Goal: Check status: Check status

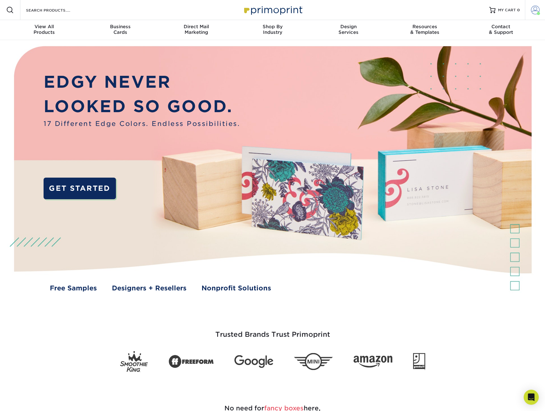
click at [537, 10] on span at bounding box center [535, 10] width 9 height 9
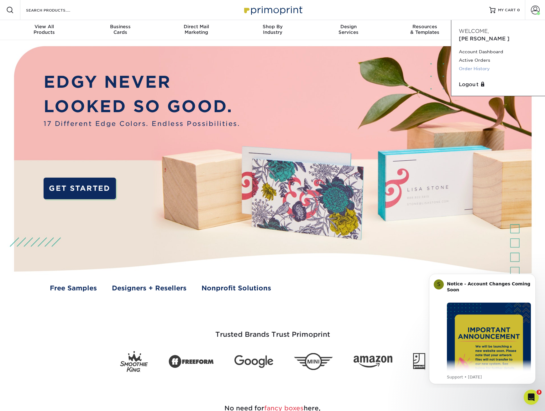
click at [481, 65] on link "Order History" at bounding box center [498, 69] width 79 height 8
click at [479, 65] on link "Order History" at bounding box center [498, 69] width 79 height 8
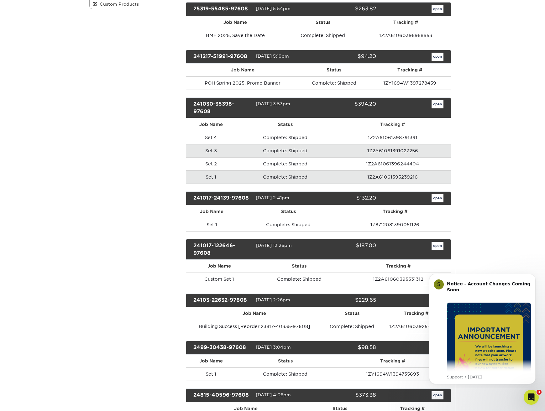
scroll to position [165, 0]
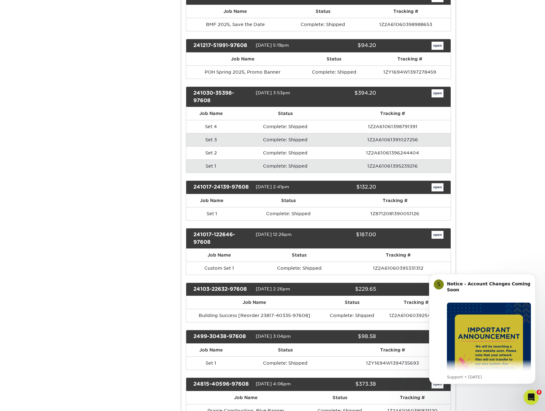
click at [534, 277] on icon "Dismiss notification" at bounding box center [533, 275] width 3 height 3
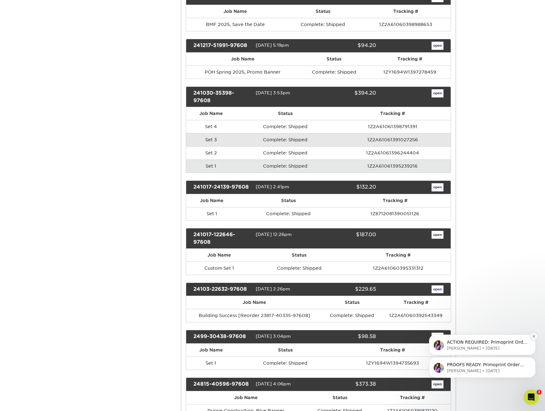
click at [532, 338] on icon "Dismiss notification" at bounding box center [533, 336] width 3 height 3
click at [532, 359] on icon "Dismiss notification" at bounding box center [533, 358] width 3 height 3
click at [533, 393] on div "Open Intercom Messenger" at bounding box center [530, 396] width 21 height 21
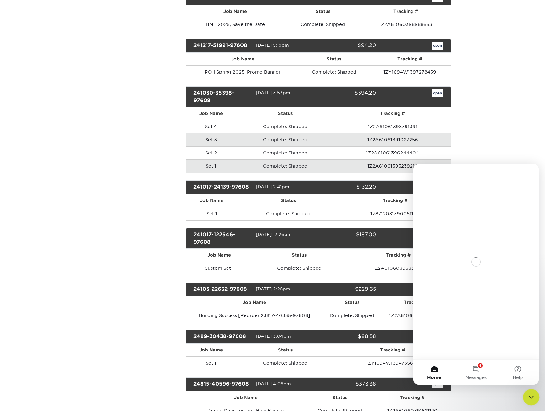
scroll to position [0, 0]
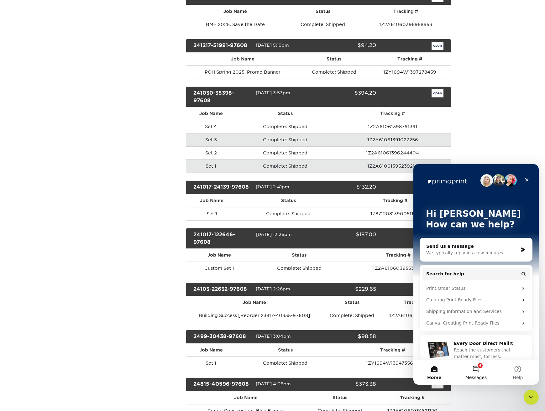
click at [476, 369] on button "4 Messages" at bounding box center [476, 372] width 42 height 25
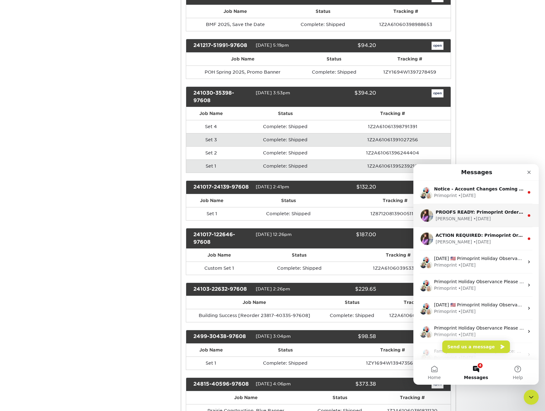
click at [503, 216] on div "Erica • 8w ago" at bounding box center [479, 219] width 88 height 7
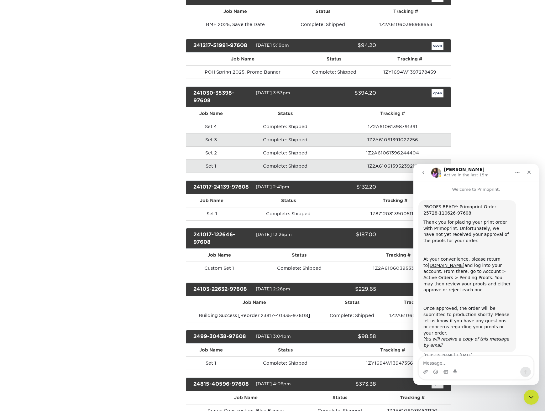
click at [422, 170] on icon "go back" at bounding box center [423, 172] width 5 height 5
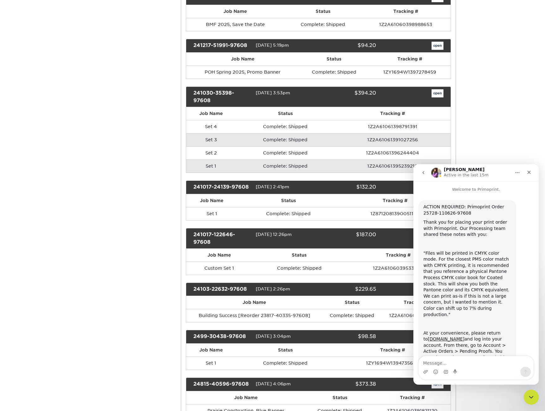
scroll to position [65, 0]
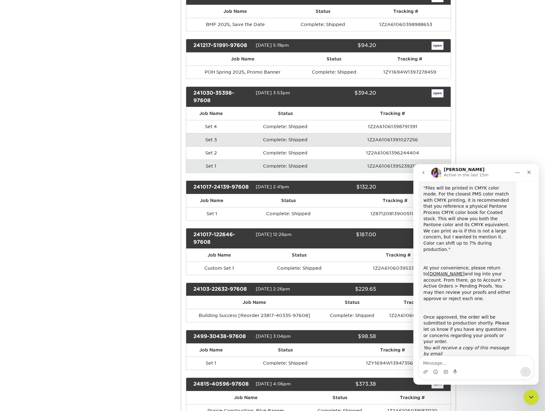
click at [422, 172] on icon "go back" at bounding box center [423, 172] width 5 height 5
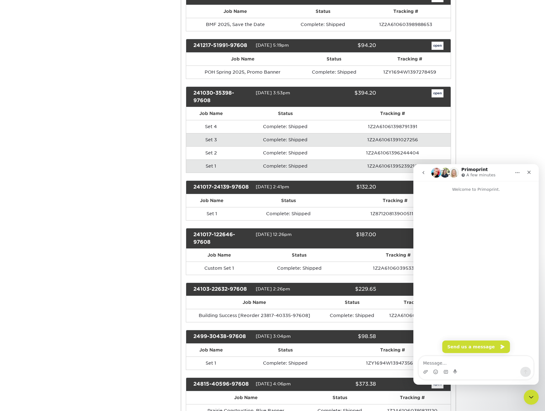
scroll to position [0, 0]
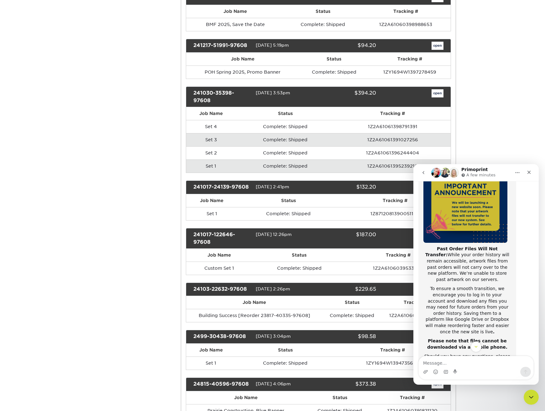
scroll to position [69, 0]
click at [528, 171] on icon "Close" at bounding box center [528, 172] width 5 height 5
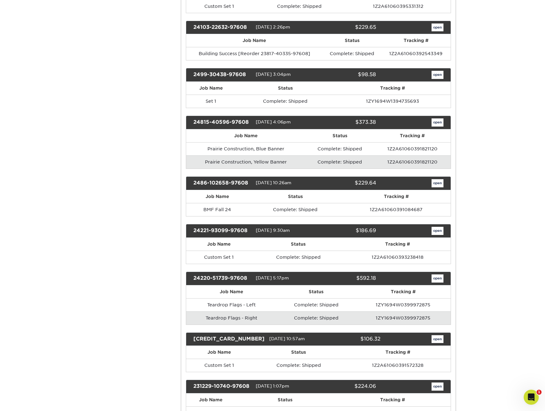
scroll to position [427, 0]
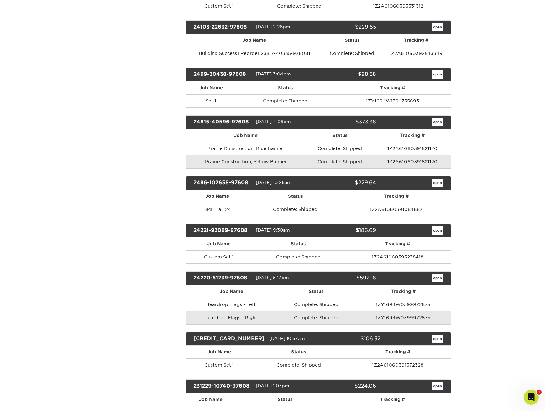
click at [436, 182] on link "open" at bounding box center [437, 183] width 12 height 8
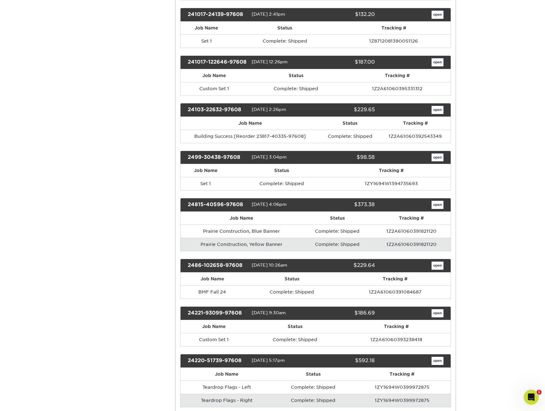
scroll to position [0, 0]
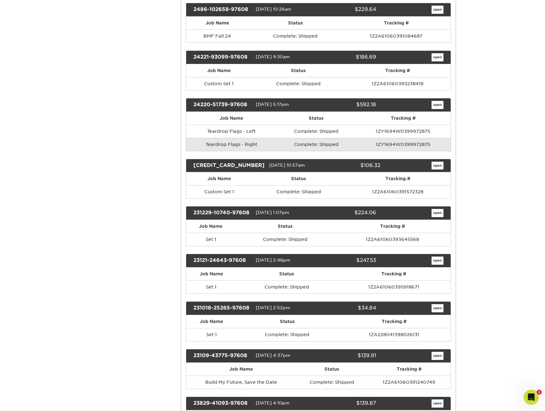
scroll to position [601, 0]
click at [117, 145] on div "Order History Account Overview Contact Information Change Password Address Book…" at bounding box center [273, 1] width 376 height 1091
click at [437, 163] on link "open" at bounding box center [437, 166] width 12 height 8
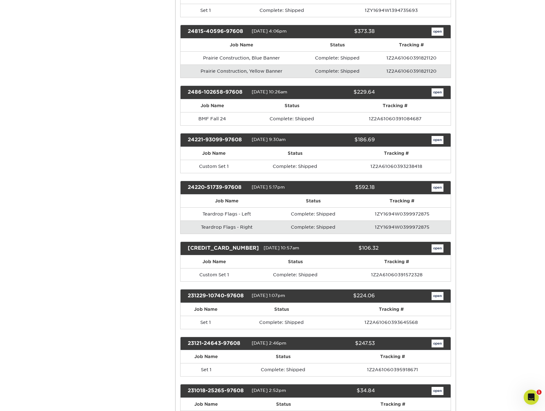
scroll to position [0, 0]
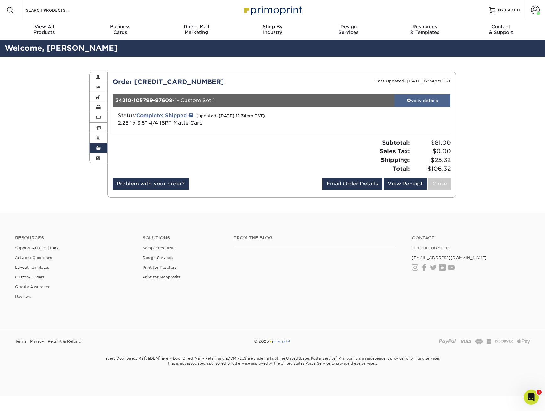
click at [422, 101] on div "view details" at bounding box center [422, 100] width 56 height 6
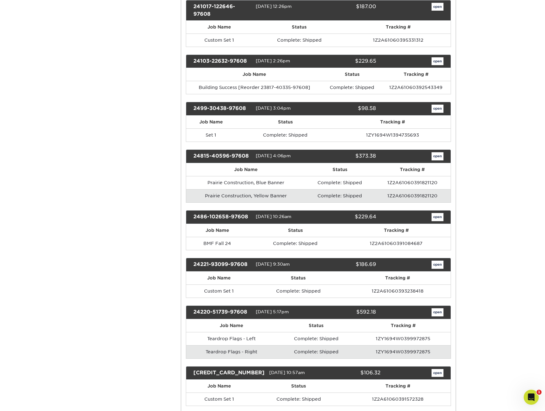
scroll to position [391, 0]
